Goal: Task Accomplishment & Management: Manage account settings

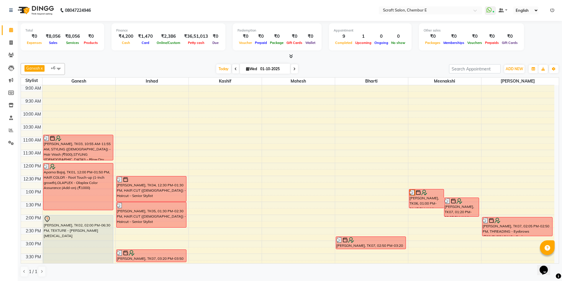
scroll to position [159, 0]
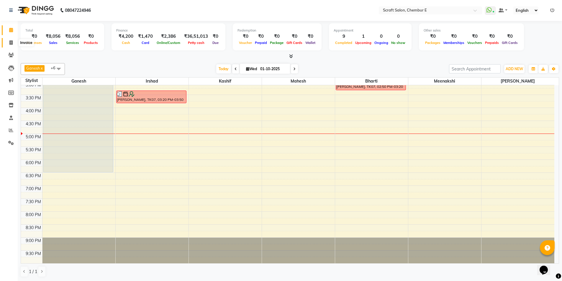
drag, startPoint x: 11, startPoint y: 40, endPoint x: 17, endPoint y: 39, distance: 6.6
click at [11, 40] on icon at bounding box center [10, 42] width 3 height 4
select select "3922"
select select "service"
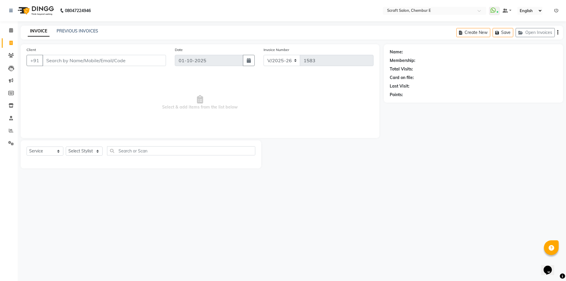
click at [60, 63] on input "Client" at bounding box center [104, 60] width 124 height 11
type input "9832459800"
click at [144, 61] on span "Add Client" at bounding box center [150, 61] width 23 height 6
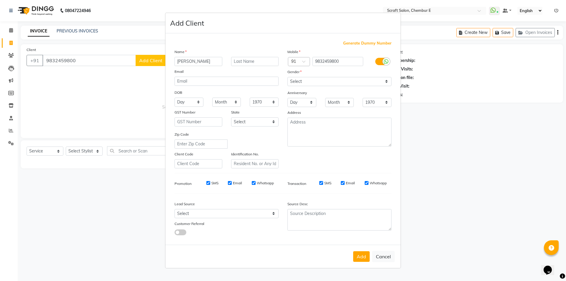
type input "[PERSON_NAME]"
click at [247, 63] on input "text" at bounding box center [255, 61] width 48 height 9
type input "[PERSON_NAME]"
click at [181, 62] on input "[PERSON_NAME]" at bounding box center [199, 61] width 48 height 9
click at [209, 63] on input "[PERSON_NAME]" at bounding box center [199, 61] width 48 height 9
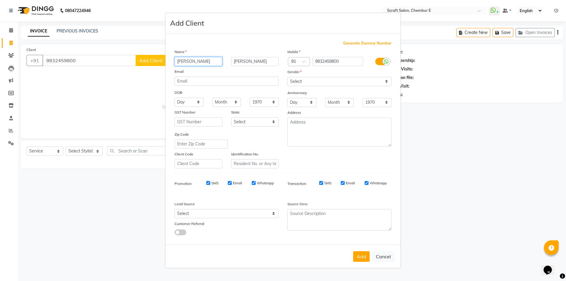
type input "[PERSON_NAME]"
drag, startPoint x: 388, startPoint y: 82, endPoint x: 371, endPoint y: 84, distance: 16.6
click at [388, 82] on select "Select [DEMOGRAPHIC_DATA] [DEMOGRAPHIC_DATA] Other Prefer Not To Say" at bounding box center [340, 81] width 104 height 9
select select "[DEMOGRAPHIC_DATA]"
click at [288, 77] on select "Select [DEMOGRAPHIC_DATA] [DEMOGRAPHIC_DATA] Other Prefer Not To Say" at bounding box center [340, 81] width 104 height 9
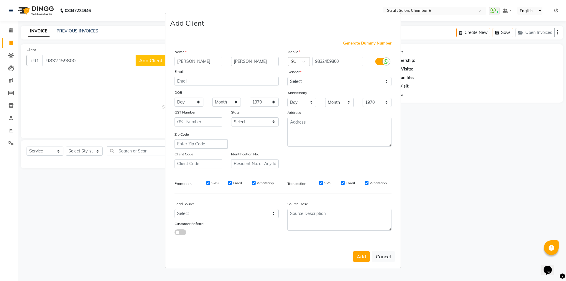
click at [343, 180] on div "Email" at bounding box center [348, 182] width 14 height 5
click at [231, 182] on input "Email" at bounding box center [230, 183] width 4 height 4
checkbox input "false"
click at [344, 184] on input "Email" at bounding box center [343, 183] width 4 height 4
checkbox input "false"
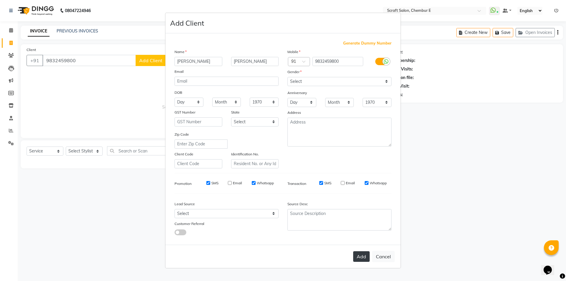
click at [364, 258] on button "Add" at bounding box center [361, 256] width 17 height 11
select select
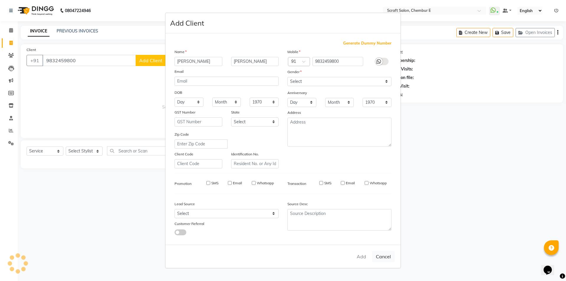
select select
checkbox input "false"
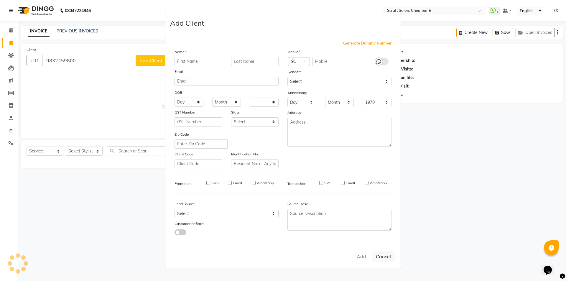
checkbox input "false"
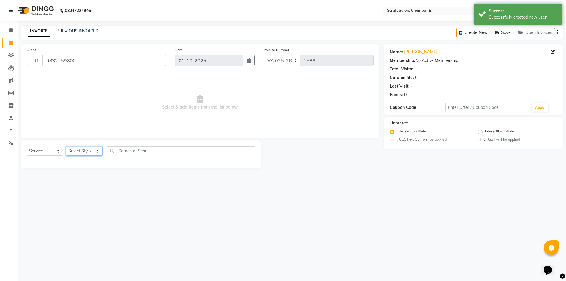
click at [99, 151] on select "Select Stylist Bharti Frontdesk Ganesh [PERSON_NAME] Mahesh Meenakshi [PERSON_N…" at bounding box center [84, 151] width 37 height 9
select select "33658"
click at [66, 147] on select "Select Stylist Bharti Frontdesk Ganesh [PERSON_NAME] Mahesh Meenakshi [PERSON_N…" at bounding box center [84, 151] width 37 height 9
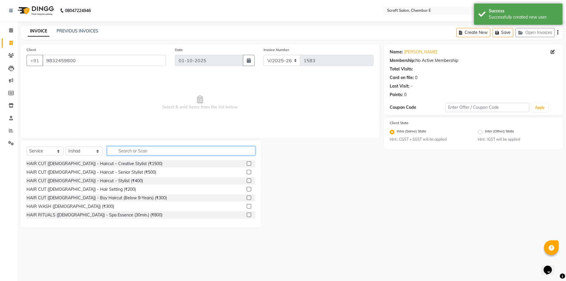
click at [139, 153] on input "text" at bounding box center [181, 150] width 148 height 9
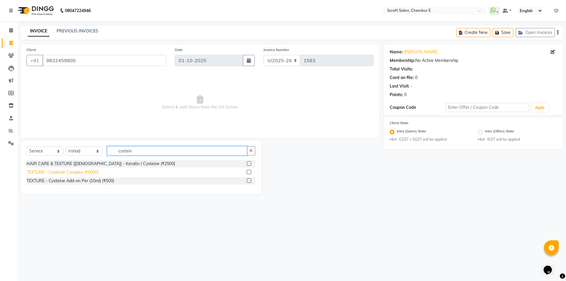
type input "cystein"
click at [78, 172] on div "TEXTURE - Cysteine Complex (₹6000)" at bounding box center [63, 172] width 72 height 6
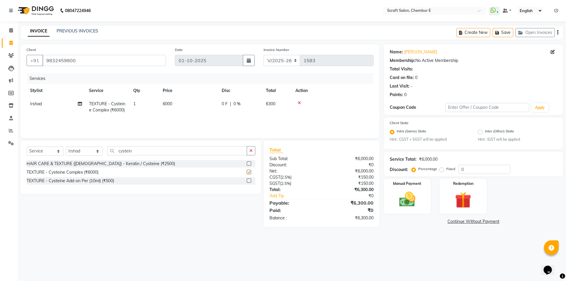
checkbox input "false"
click at [170, 103] on span "6000" at bounding box center [167, 103] width 9 height 5
select select "33658"
click at [196, 106] on input "6000" at bounding box center [217, 105] width 52 height 9
type input "3000"
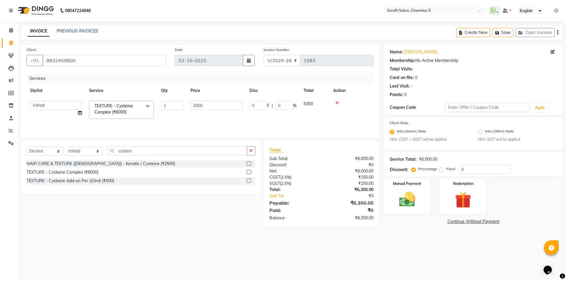
click at [238, 119] on div "Services Stylist Service Qty Price Disc Total Action Bharti Frontdesk Ganesh [P…" at bounding box center [200, 102] width 347 height 59
click at [97, 150] on select "Select Stylist Bharti Frontdesk Ganesh [PERSON_NAME] Mahesh Meenakshi [PERSON_N…" at bounding box center [84, 151] width 37 height 9
select select "22943"
click at [66, 147] on select "Select Stylist Bharti Frontdesk Ganesh [PERSON_NAME] Mahesh Meenakshi [PERSON_N…" at bounding box center [84, 151] width 37 height 9
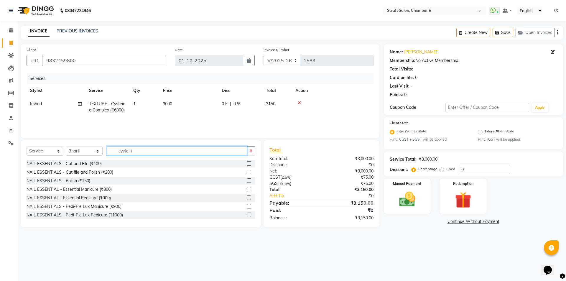
click at [145, 153] on input "cystein" at bounding box center [177, 150] width 140 height 9
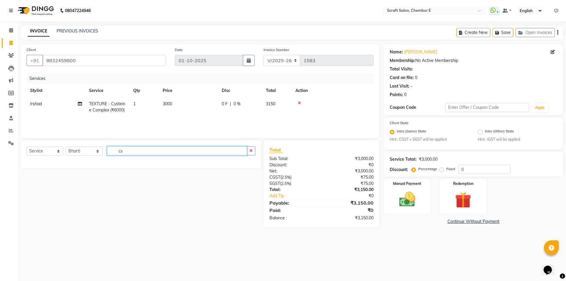
type input "c"
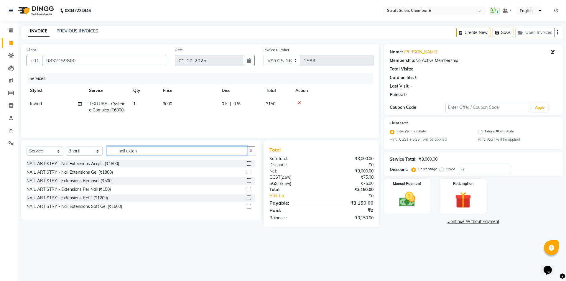
type input "nail exten"
click at [249, 163] on label at bounding box center [249, 163] width 4 height 4
click at [249, 163] on input "checkbox" at bounding box center [249, 164] width 4 height 4
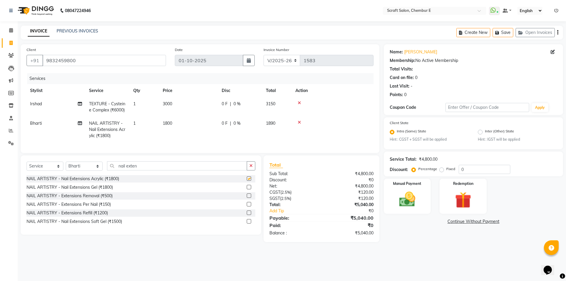
checkbox input "false"
click at [558, 33] on icon "button" at bounding box center [557, 32] width 1 height 0
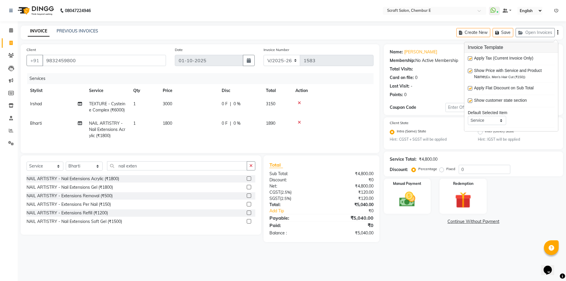
click at [470, 59] on label at bounding box center [470, 58] width 4 height 4
click at [470, 59] on input "checkbox" at bounding box center [470, 59] width 4 height 4
checkbox input "false"
click at [421, 197] on img at bounding box center [407, 199] width 27 height 19
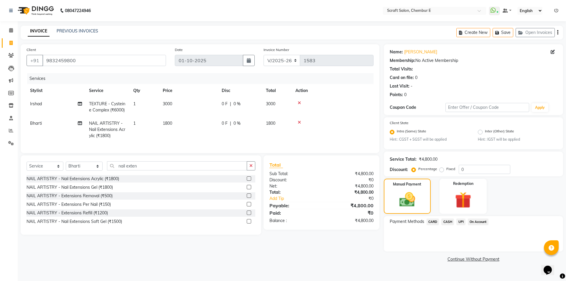
click at [435, 223] on span "CARD" at bounding box center [433, 222] width 13 height 7
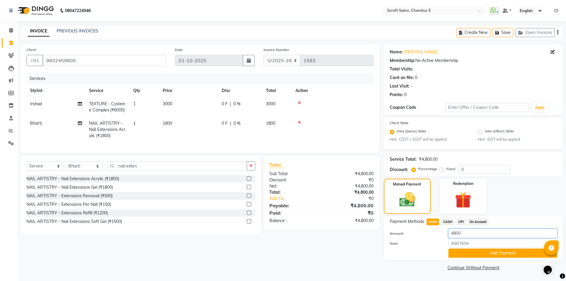
click at [473, 234] on input "4800" at bounding box center [503, 233] width 109 height 9
type input "4"
type input "5000"
click at [511, 253] on button "Add Payment" at bounding box center [503, 253] width 109 height 9
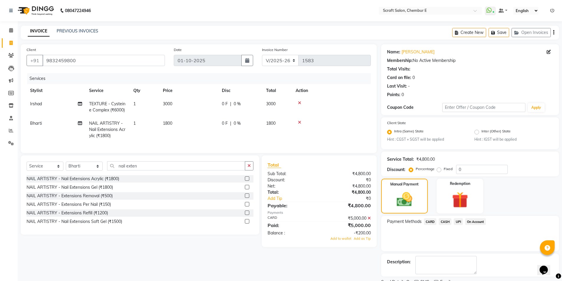
scroll to position [24, 0]
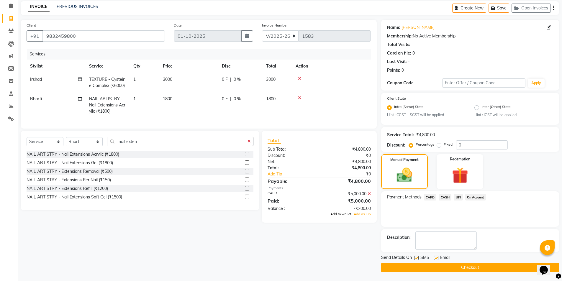
click at [344, 216] on span "Add to wallet" at bounding box center [340, 214] width 21 height 4
click at [435, 257] on label at bounding box center [436, 258] width 4 height 4
click at [435, 257] on input "checkbox" at bounding box center [436, 258] width 4 height 4
checkbox input "false"
click at [470, 268] on button "Checkout" at bounding box center [470, 267] width 178 height 9
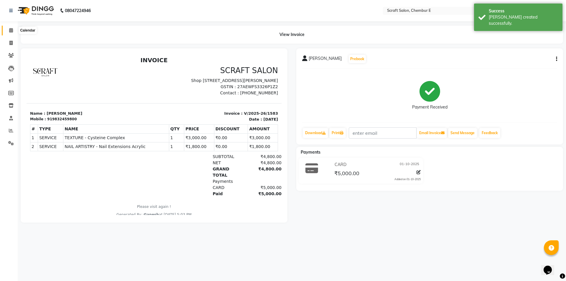
click at [10, 31] on icon at bounding box center [11, 30] width 4 height 4
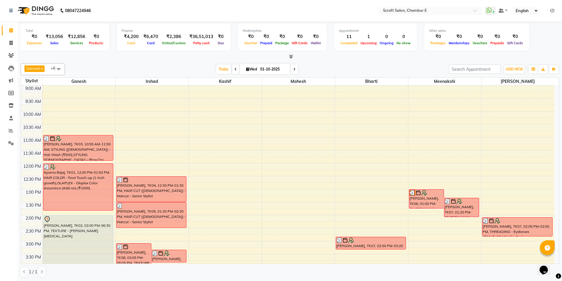
scroll to position [159, 0]
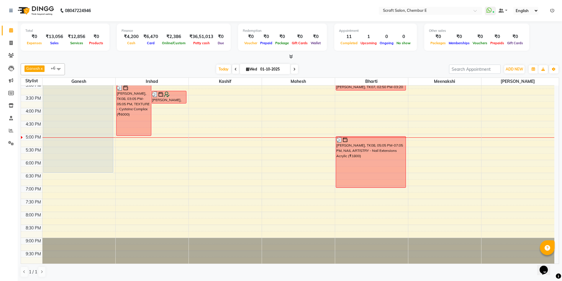
click at [407, 143] on div "9:00 AM 9:30 AM 10:00 AM 10:30 AM 11:00 AM 11:30 AM 12:00 PM 12:30 PM 1:00 PM 1…" at bounding box center [287, 95] width 533 height 337
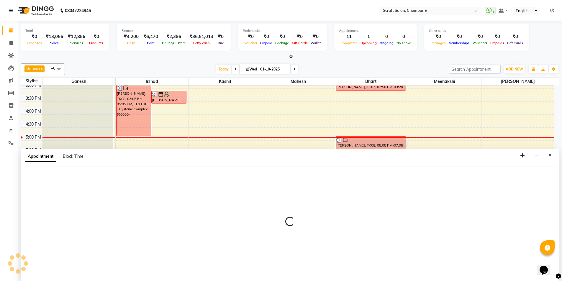
scroll to position [0, 0]
select select "22943"
select select "tentative"
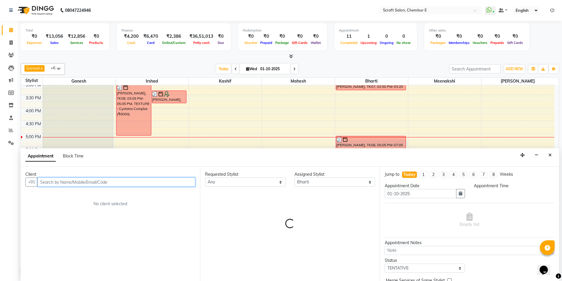
select select "1035"
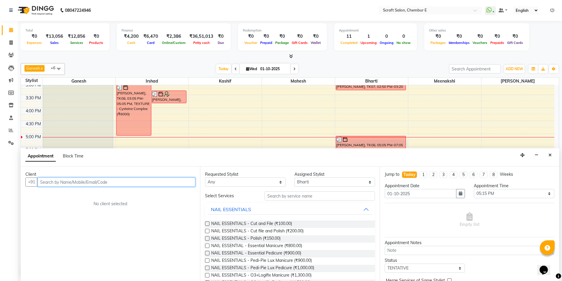
click at [85, 185] on input "text" at bounding box center [116, 182] width 158 height 9
type input "[PERSON_NAME]"
